Goal: Task Accomplishment & Management: Manage account settings

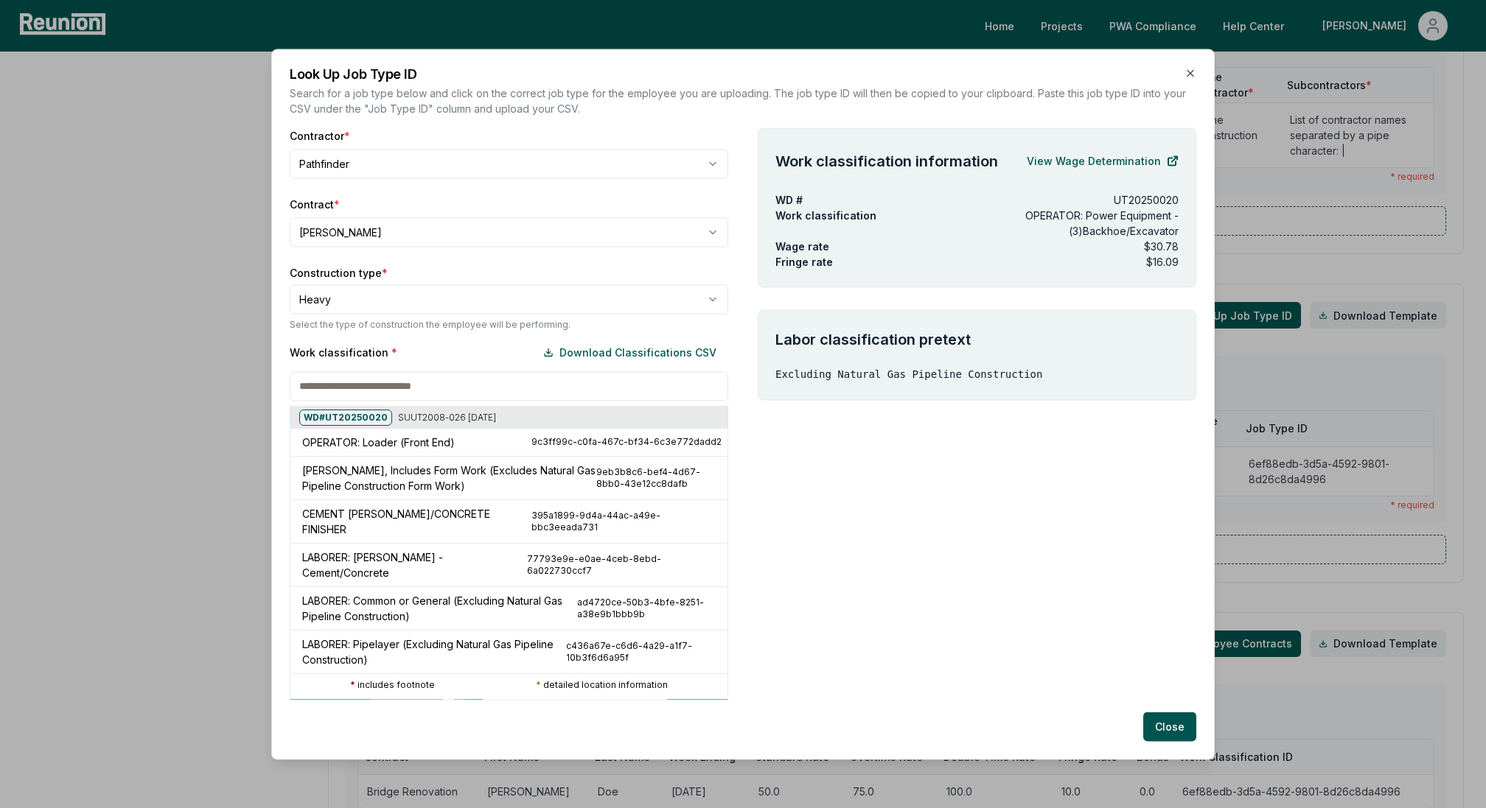
scroll to position [414, 0]
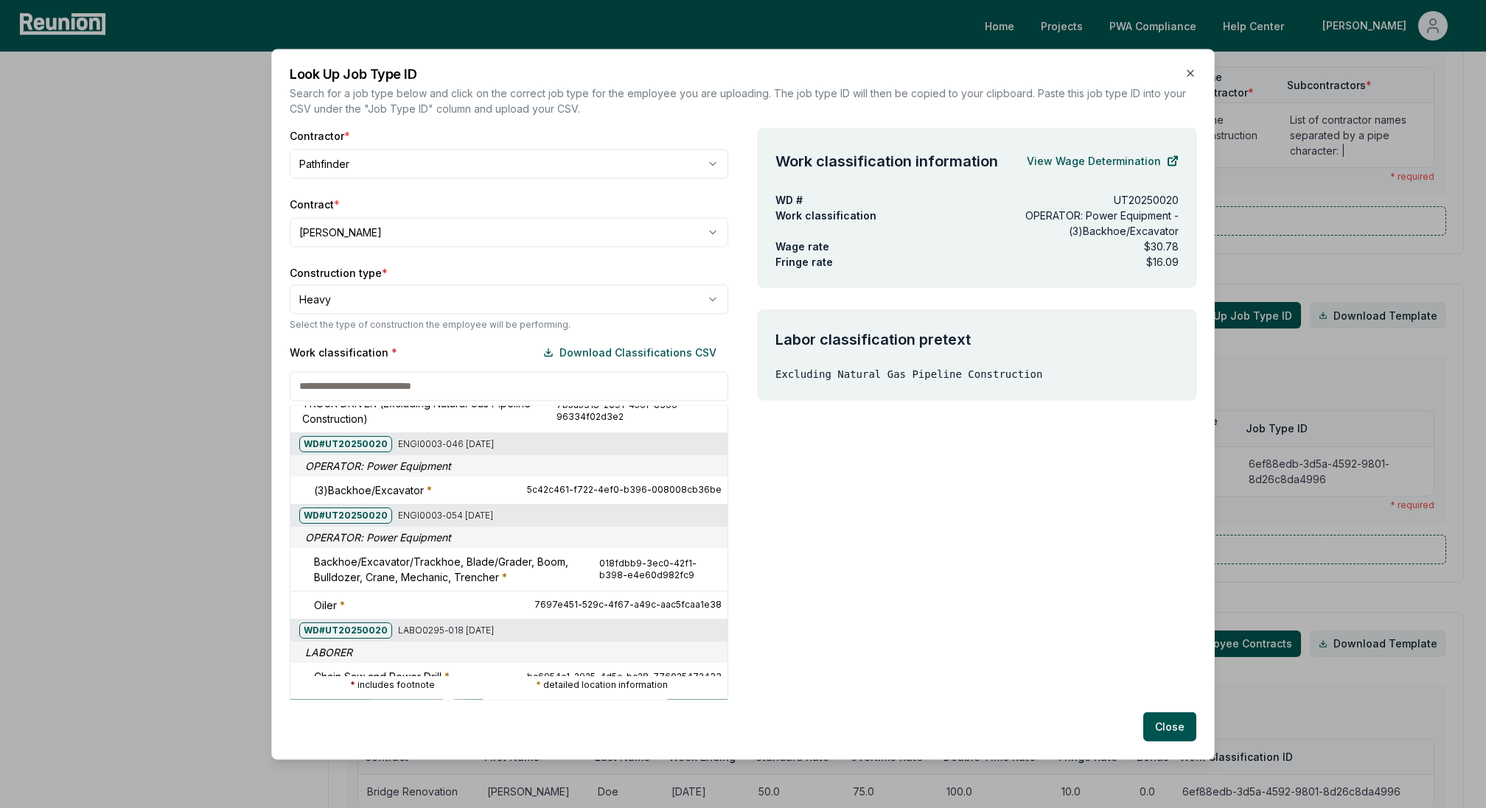
click at [1184, 71] on h2 "Look Up Job Type ID" at bounding box center [743, 73] width 906 height 13
click at [1192, 73] on icon "button" at bounding box center [1190, 73] width 12 height 12
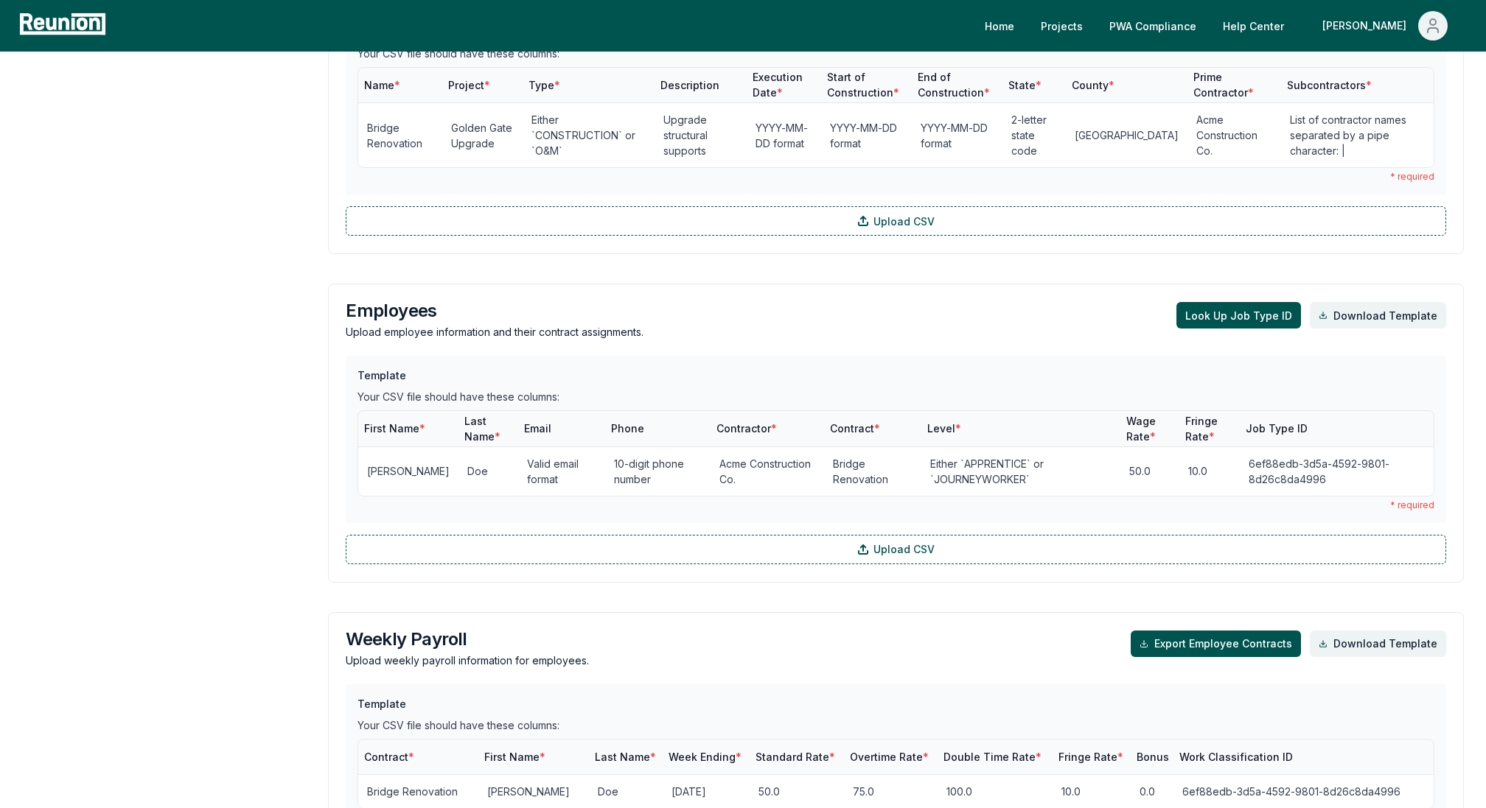
scroll to position [0, 0]
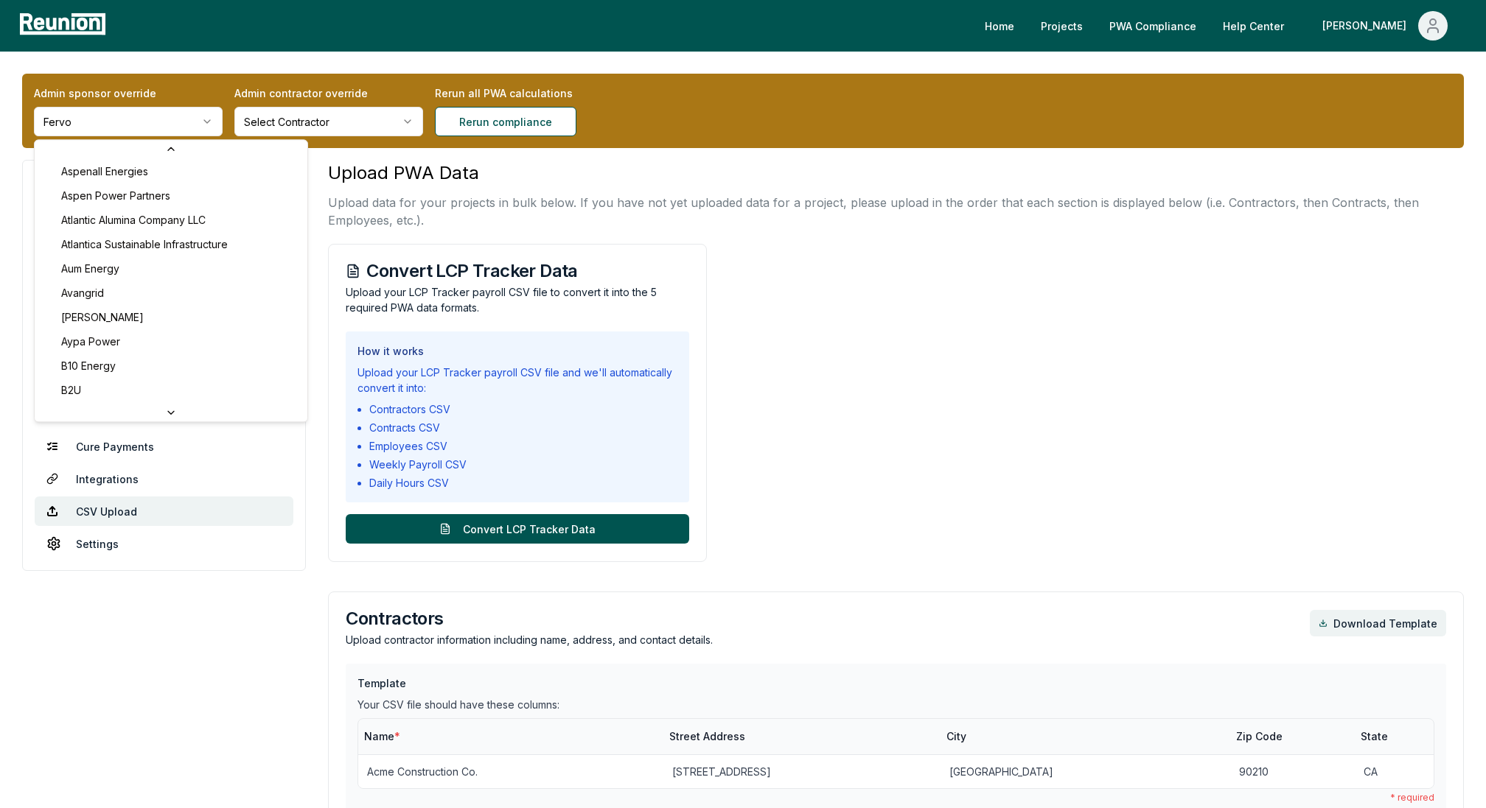
scroll to position [641, 0]
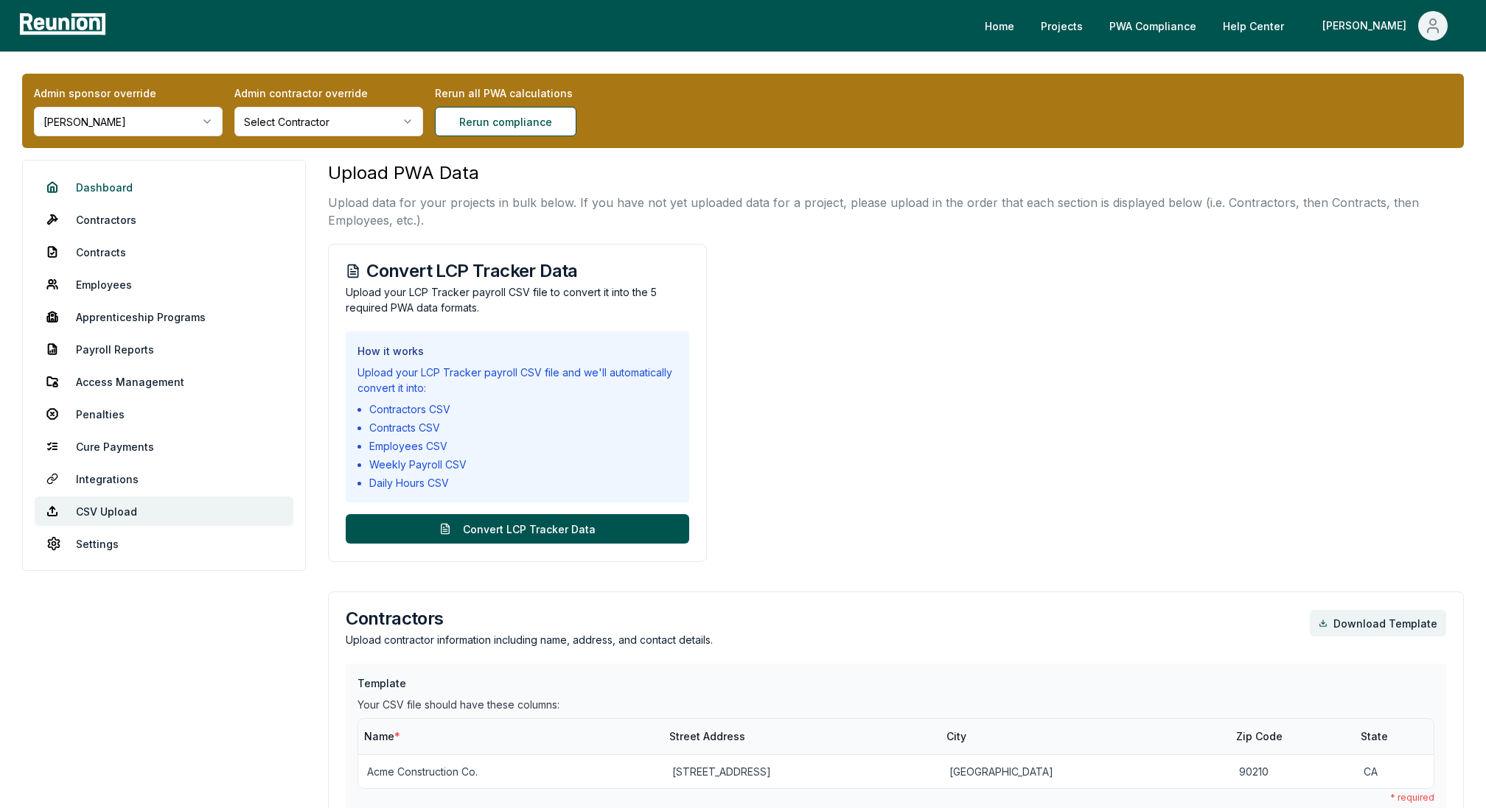
click at [119, 197] on link "Dashboard" at bounding box center [164, 186] width 259 height 29
click at [116, 216] on link "Contractors" at bounding box center [164, 219] width 259 height 29
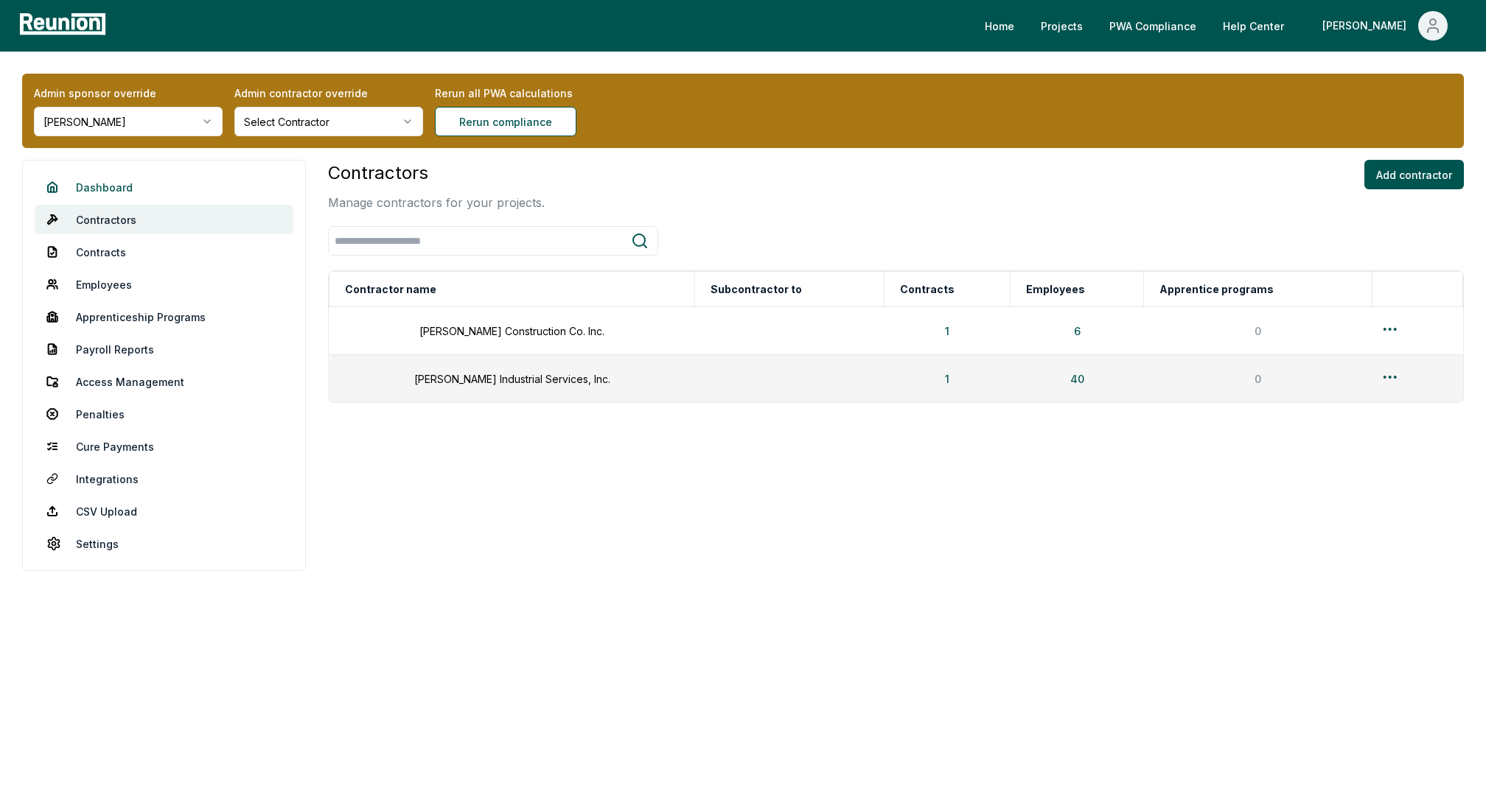
click at [102, 193] on link "Dashboard" at bounding box center [164, 186] width 259 height 29
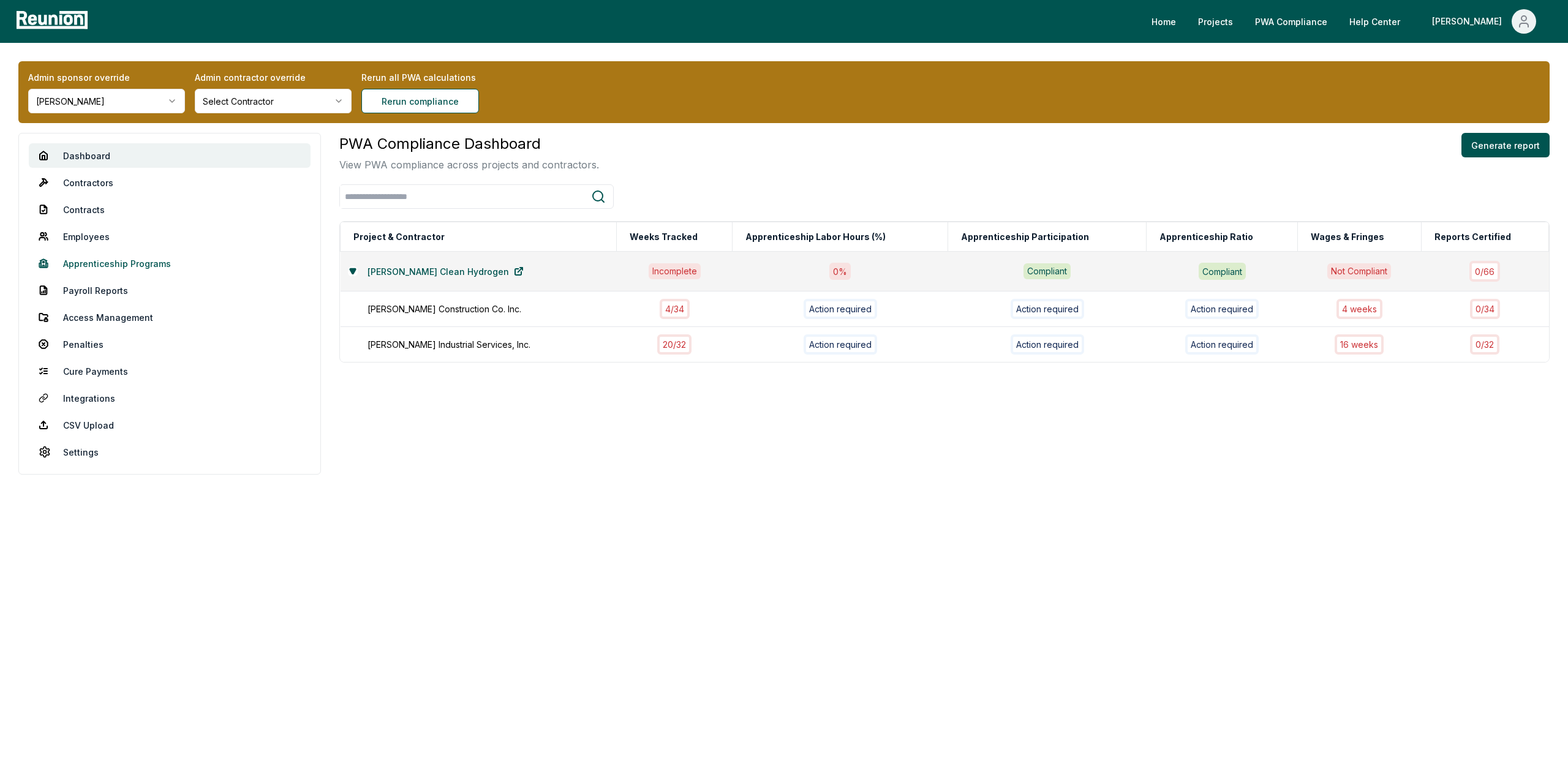
click at [106, 265] on link "Apprenticeship Programs" at bounding box center [170, 263] width 282 height 24
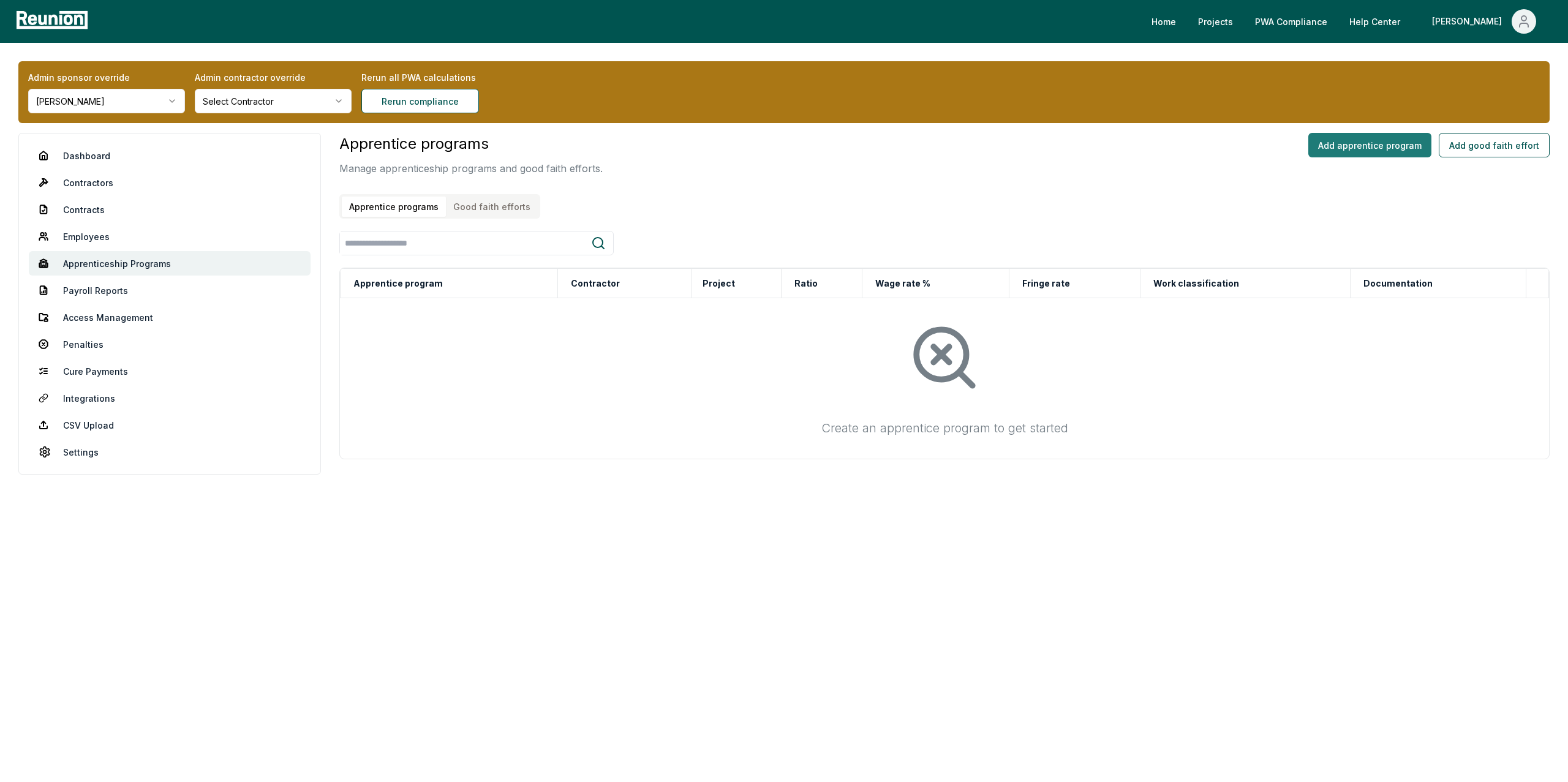
click at [1234, 144] on button "Add apprentice program" at bounding box center [1369, 145] width 123 height 24
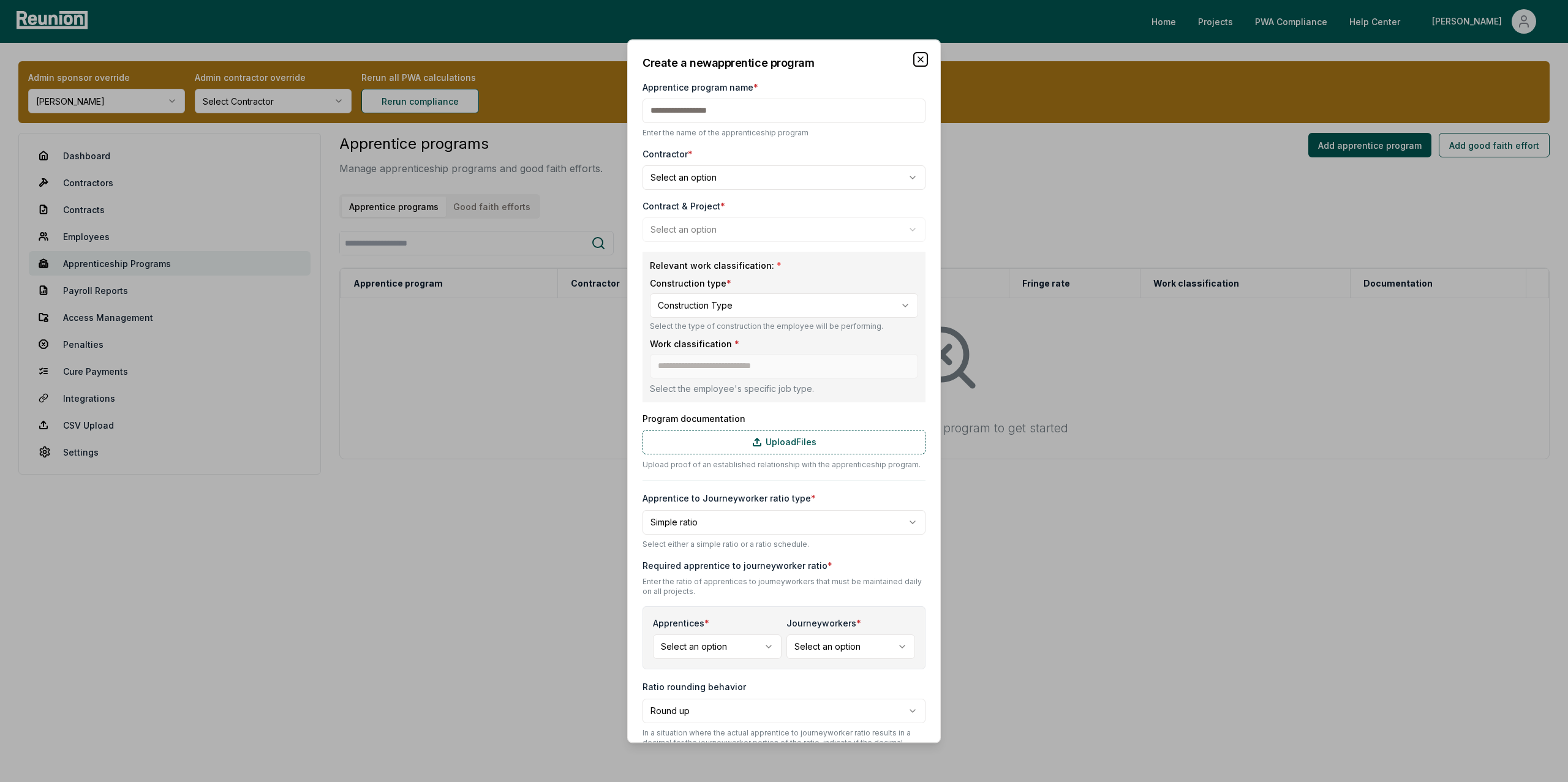
click at [918, 60] on icon "button" at bounding box center [921, 60] width 10 height 10
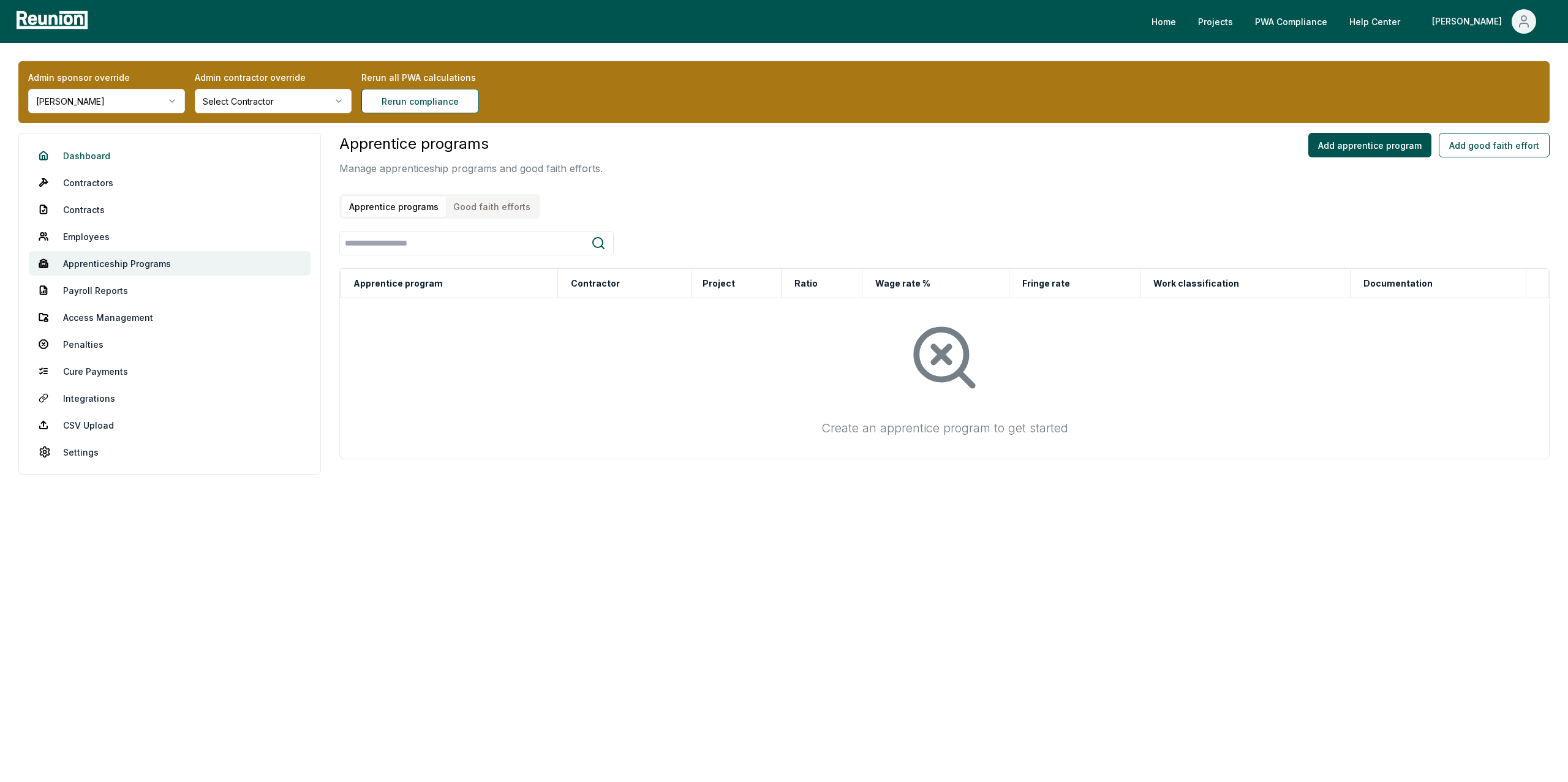
click at [85, 160] on link "Dashboard" at bounding box center [170, 155] width 282 height 24
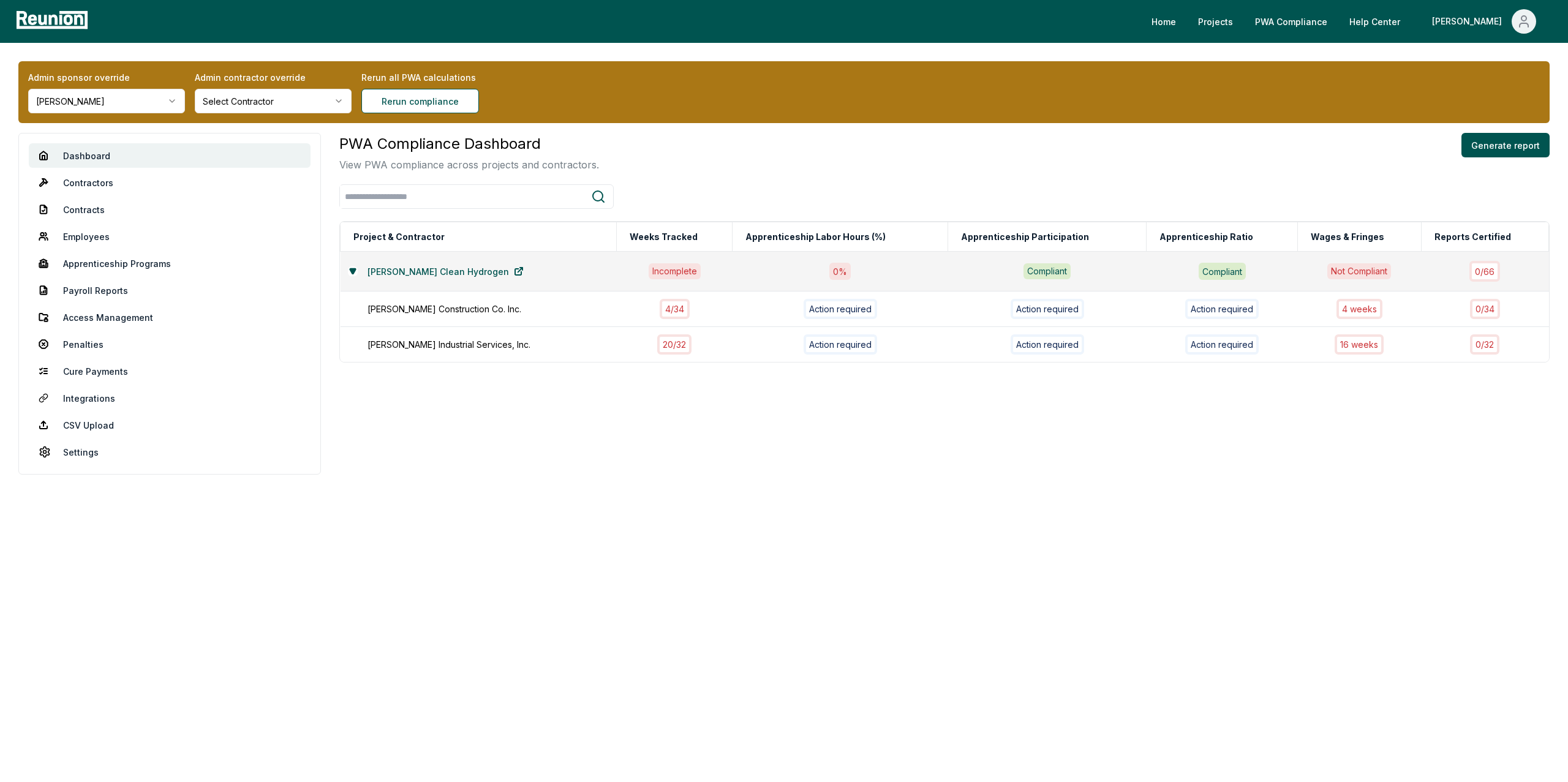
click at [88, 101] on html "Please visit us on your desktop We're working on making our marketplace mobile-…" at bounding box center [784, 391] width 1568 height 782
